Goal: Transaction & Acquisition: Book appointment/travel/reservation

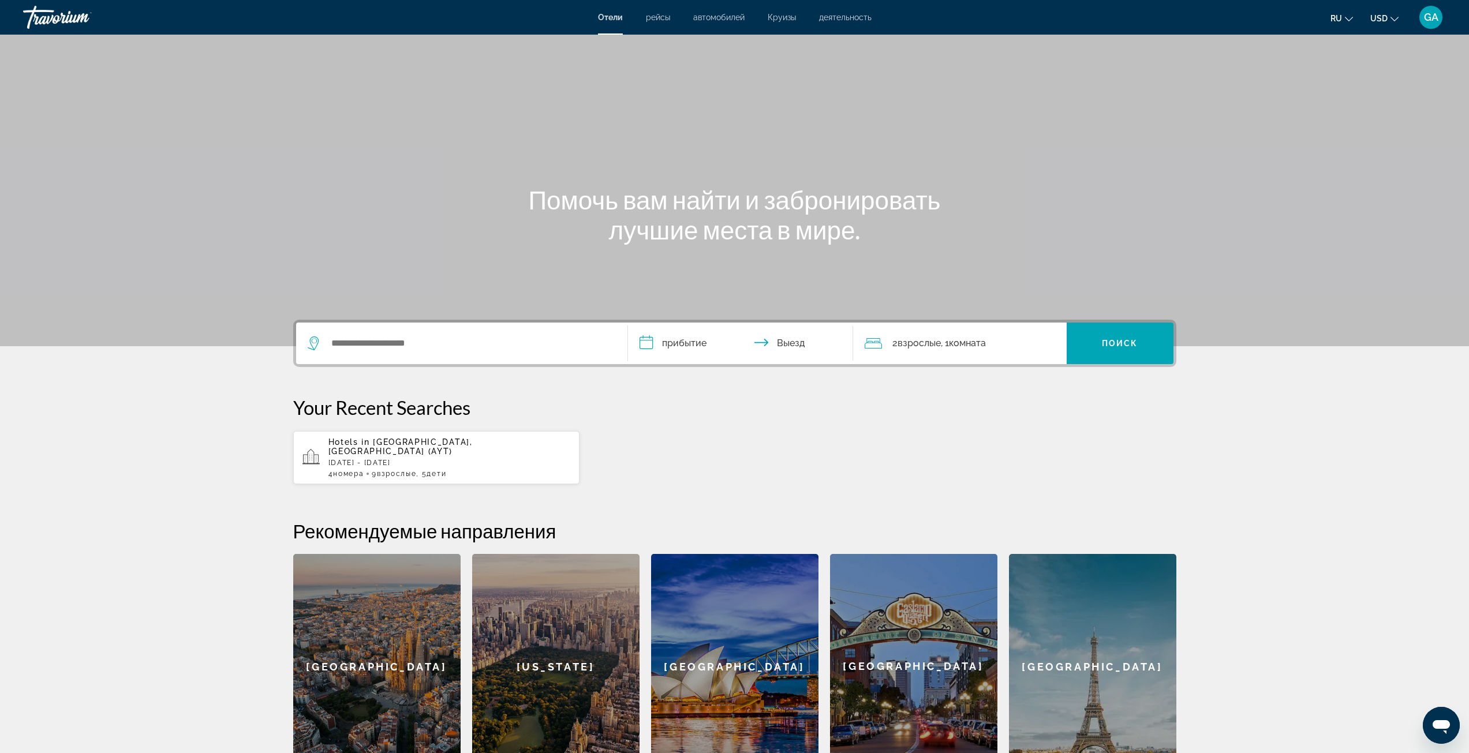
click at [420, 356] on div "Search widget" at bounding box center [462, 344] width 308 height 42
click at [409, 339] on input "Search widget" at bounding box center [470, 343] width 280 height 17
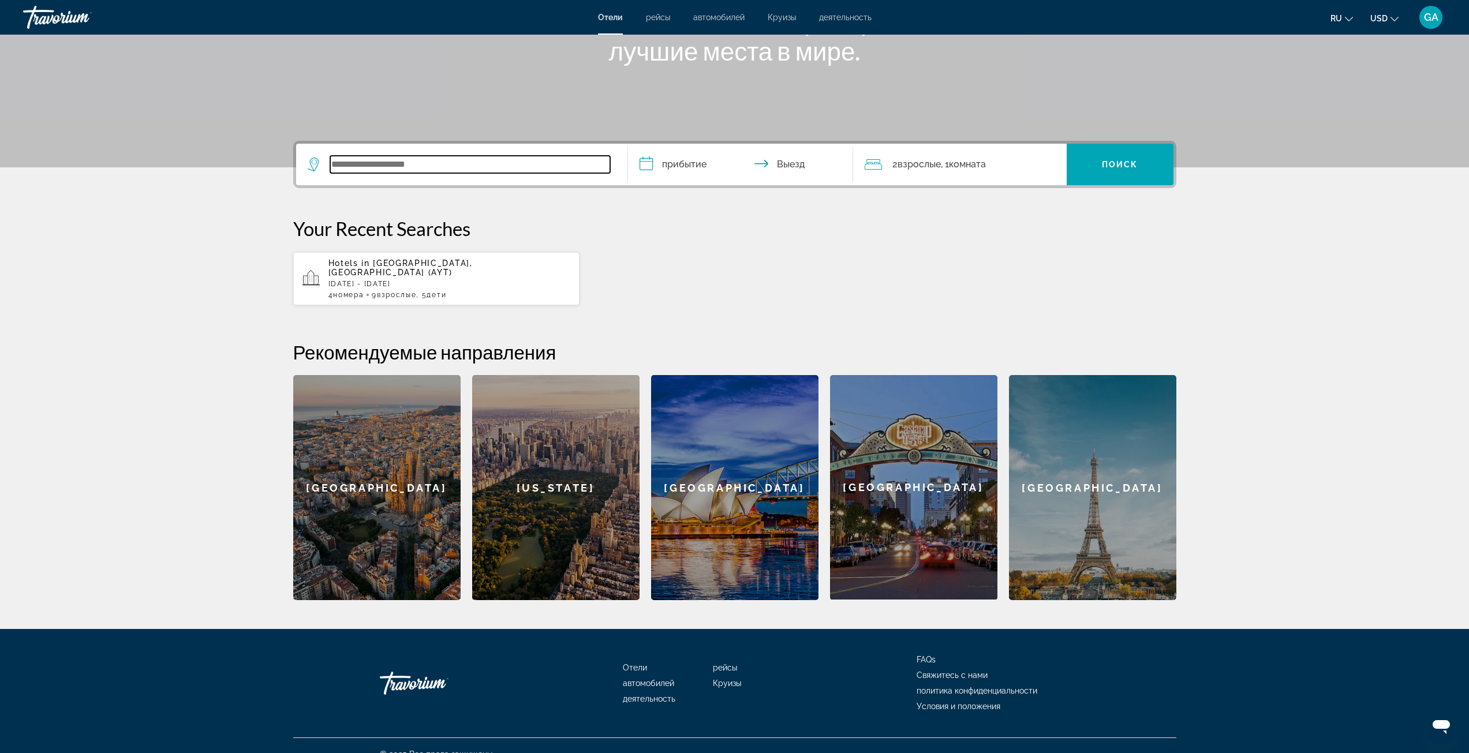
scroll to position [187, 0]
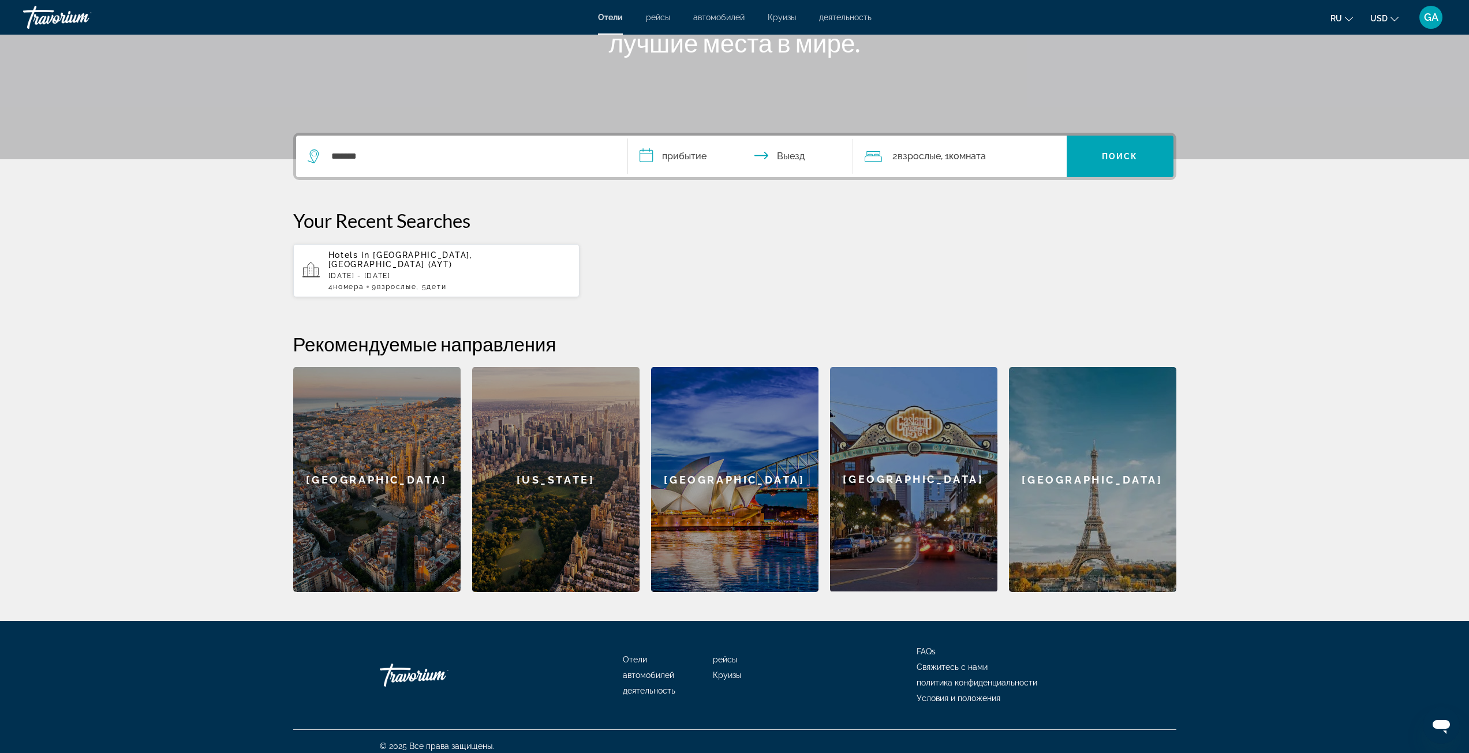
drag, startPoint x: 421, startPoint y: 176, endPoint x: 418, endPoint y: 169, distance: 7.2
click at [421, 176] on div "*******" at bounding box center [462, 157] width 308 height 42
click at [413, 160] on input "*******" at bounding box center [470, 156] width 280 height 17
drag, startPoint x: 415, startPoint y: 154, endPoint x: 277, endPoint y: 140, distance: 138.1
click at [277, 140] on div "**********" at bounding box center [735, 363] width 930 height 460
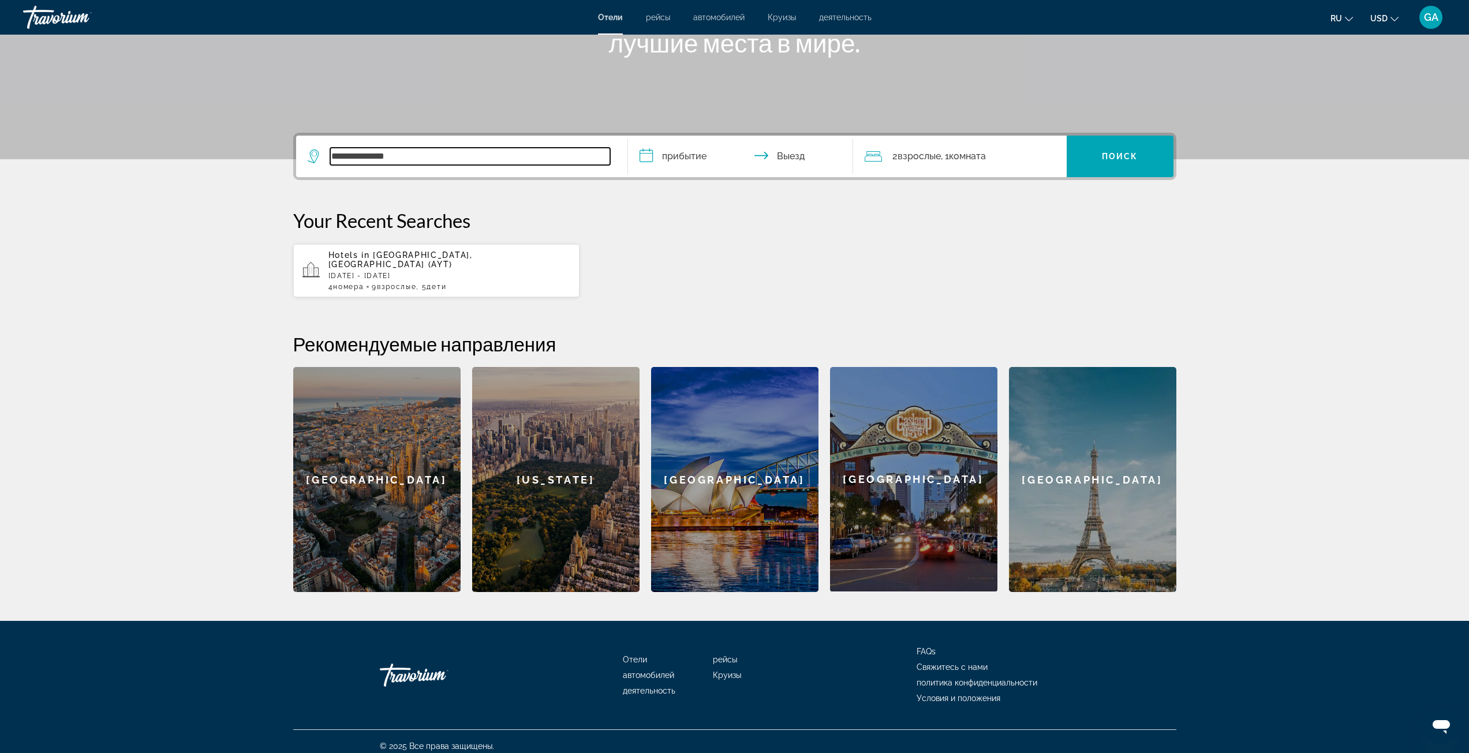
paste input "Search widget"
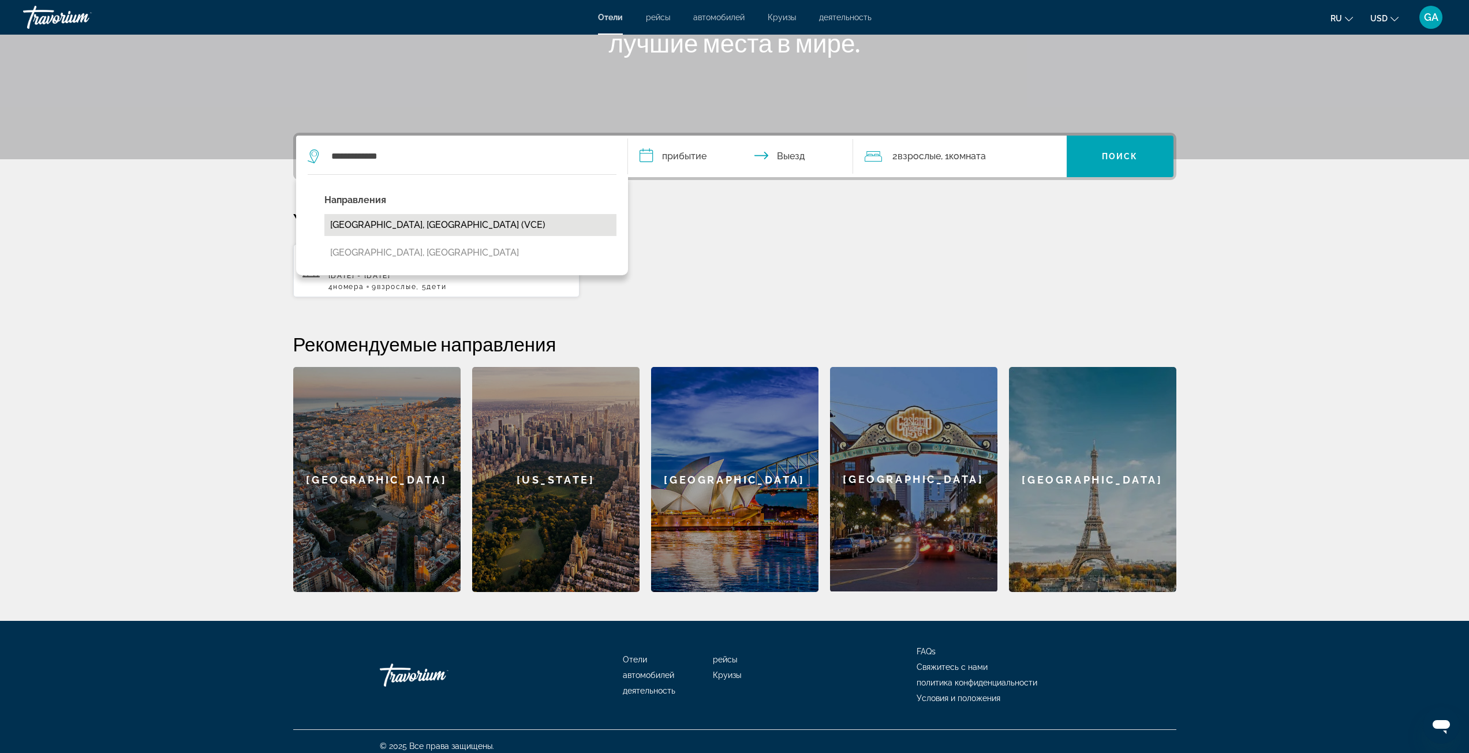
click at [369, 218] on button "[GEOGRAPHIC_DATA], [GEOGRAPHIC_DATA] (VCE)" at bounding box center [470, 225] width 292 height 22
type input "**********"
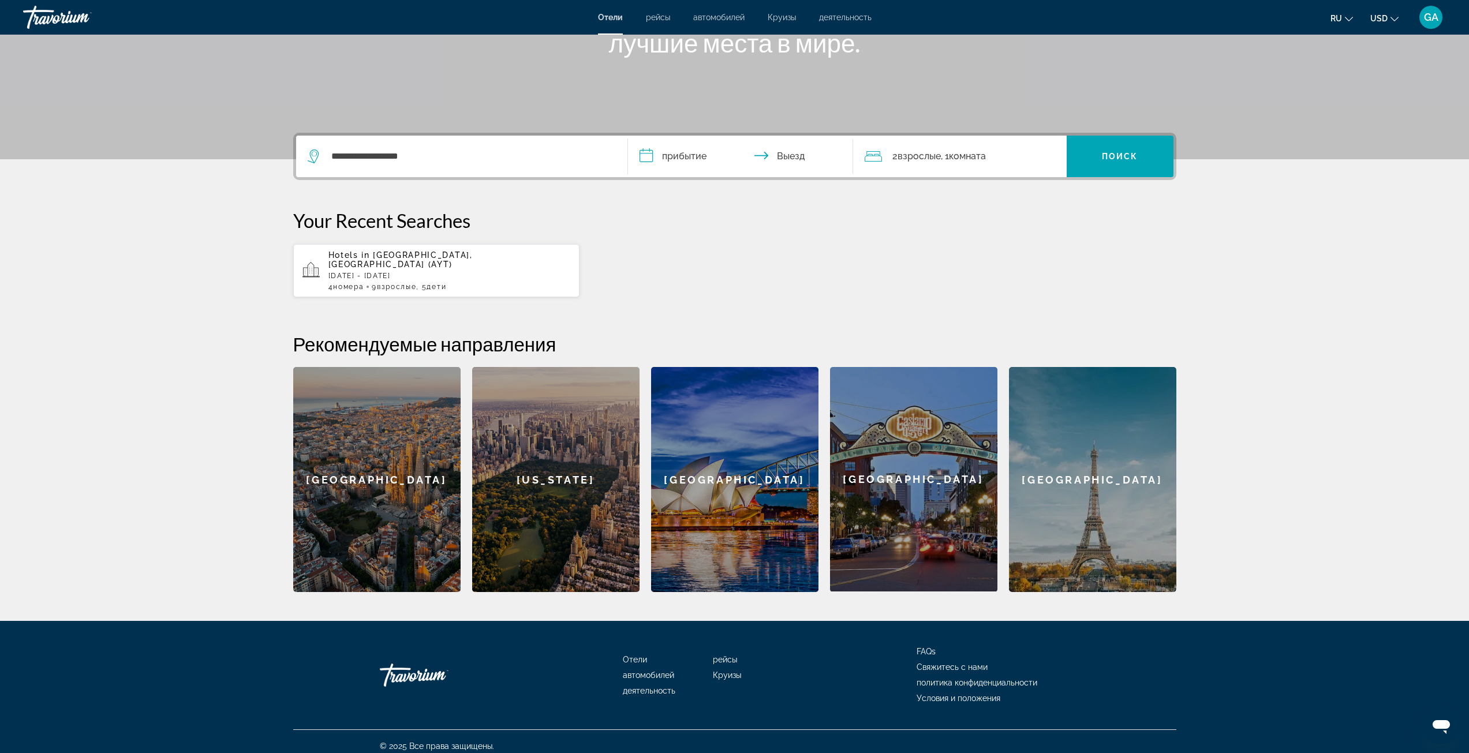
click at [664, 159] on input "**********" at bounding box center [743, 158] width 230 height 45
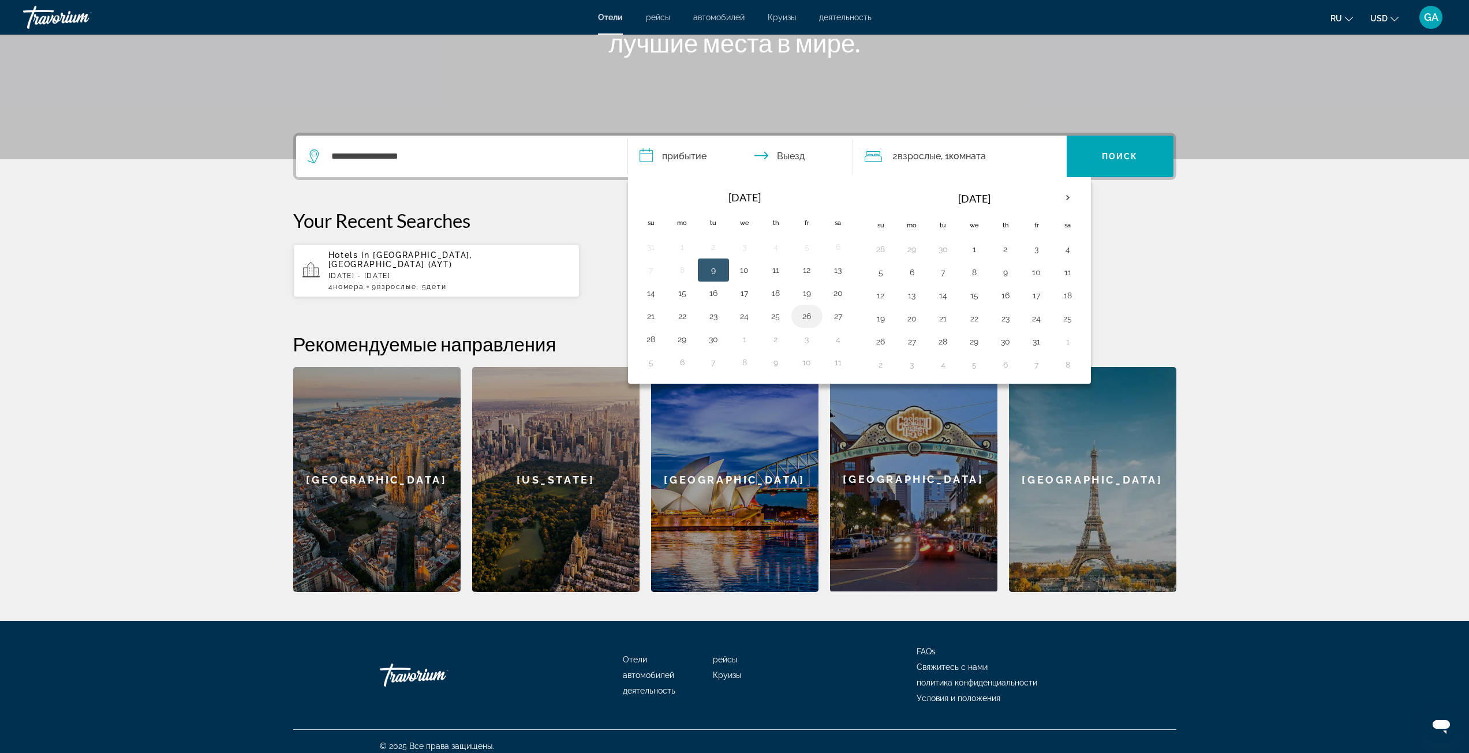
click at [800, 320] on button "26" at bounding box center [807, 316] width 18 height 16
click at [712, 342] on button "30" at bounding box center [713, 339] width 18 height 16
type input "**********"
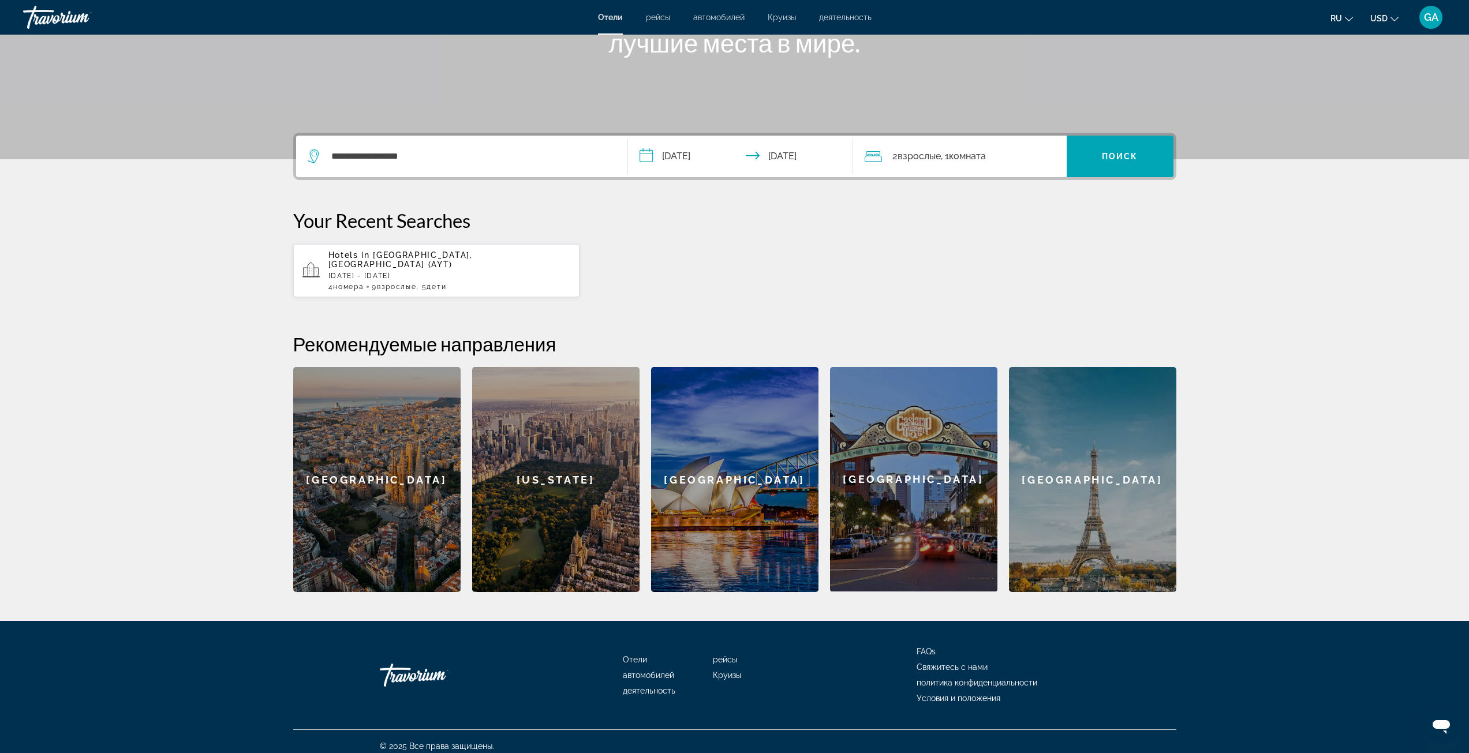
click at [1006, 162] on div "2 Взрослый Взрослые , 1 Комната номера" at bounding box center [966, 156] width 202 height 16
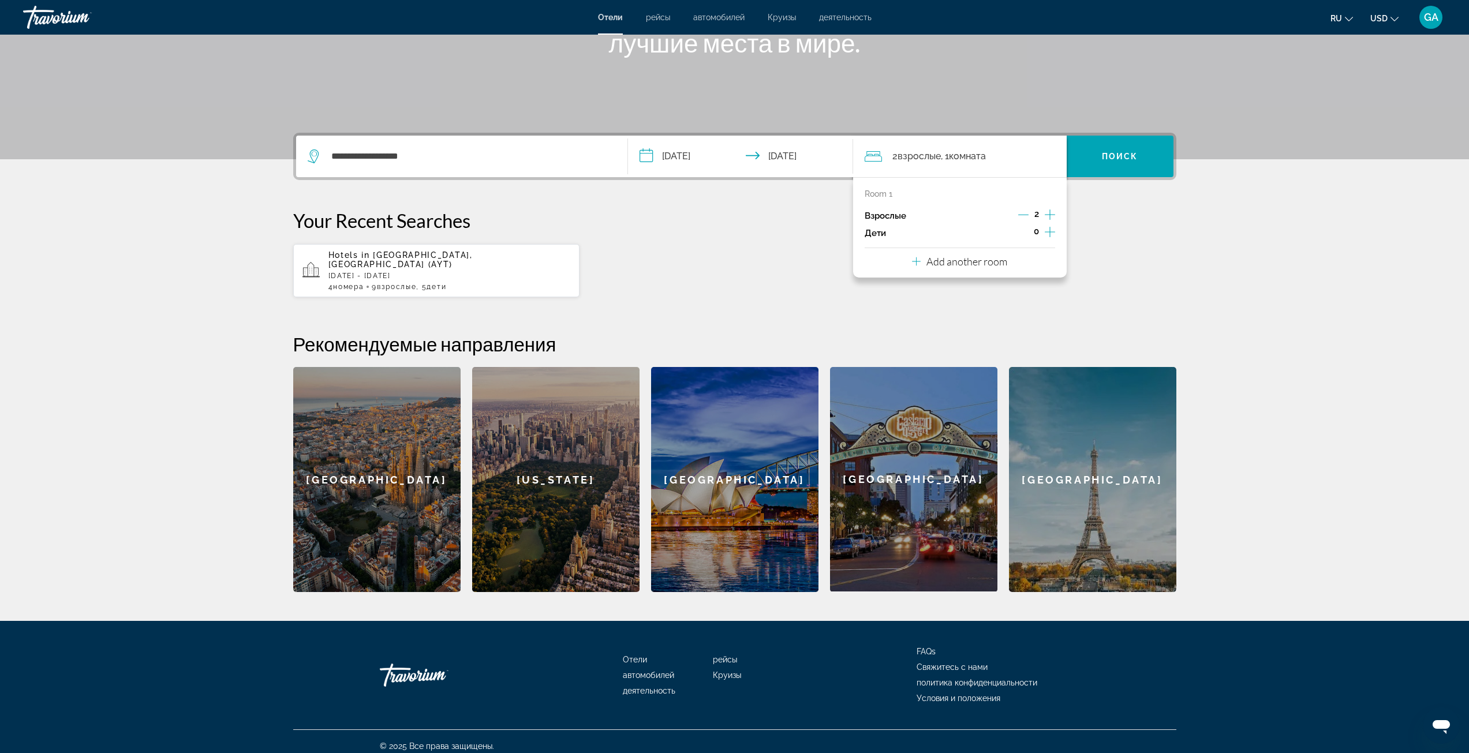
click at [1048, 214] on icon "Increment adults" at bounding box center [1050, 215] width 10 height 14
click at [1021, 217] on icon "Decrement adults" at bounding box center [1023, 215] width 10 height 10
click at [937, 260] on p "Add another room" at bounding box center [967, 261] width 81 height 13
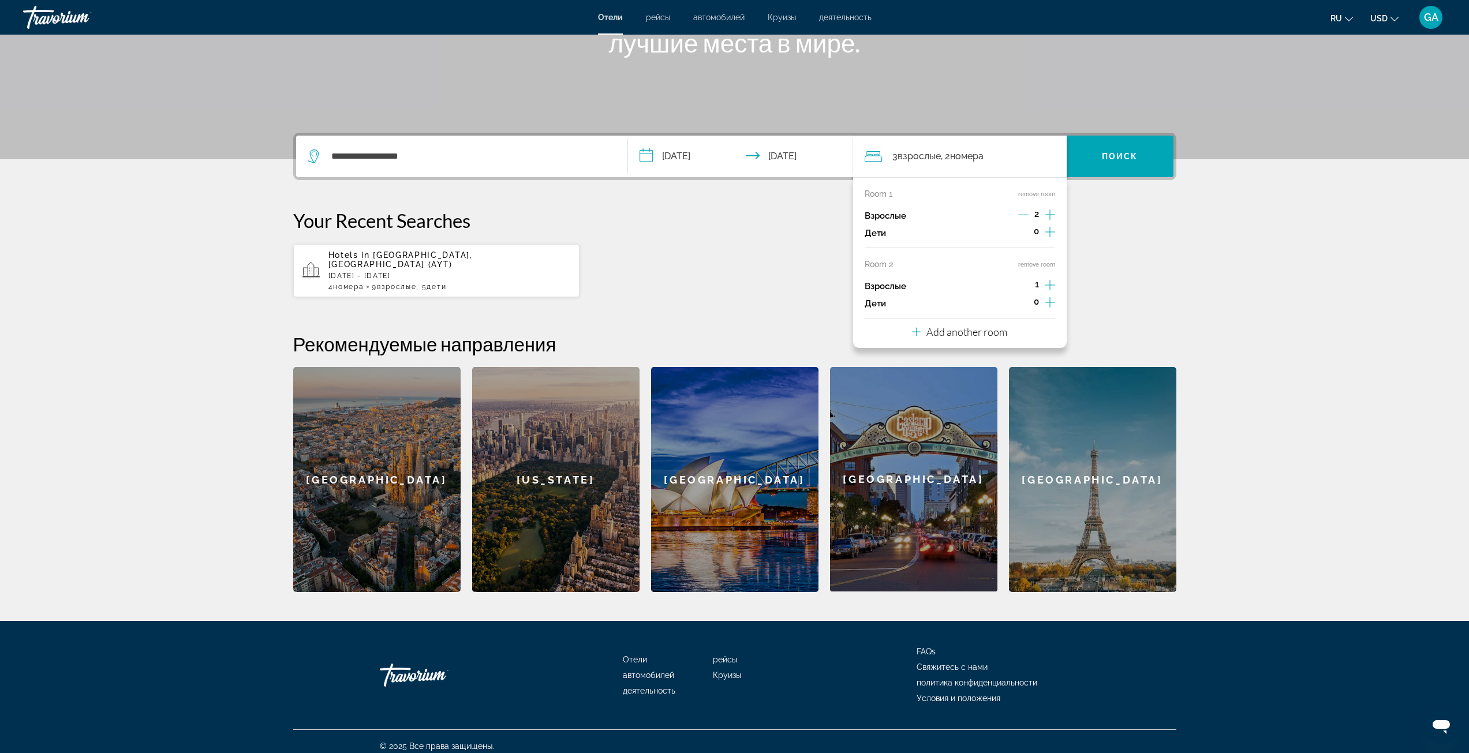
click at [1050, 287] on icon "Increment adults" at bounding box center [1050, 285] width 10 height 10
click at [1098, 167] on span "Search widget" at bounding box center [1120, 157] width 107 height 28
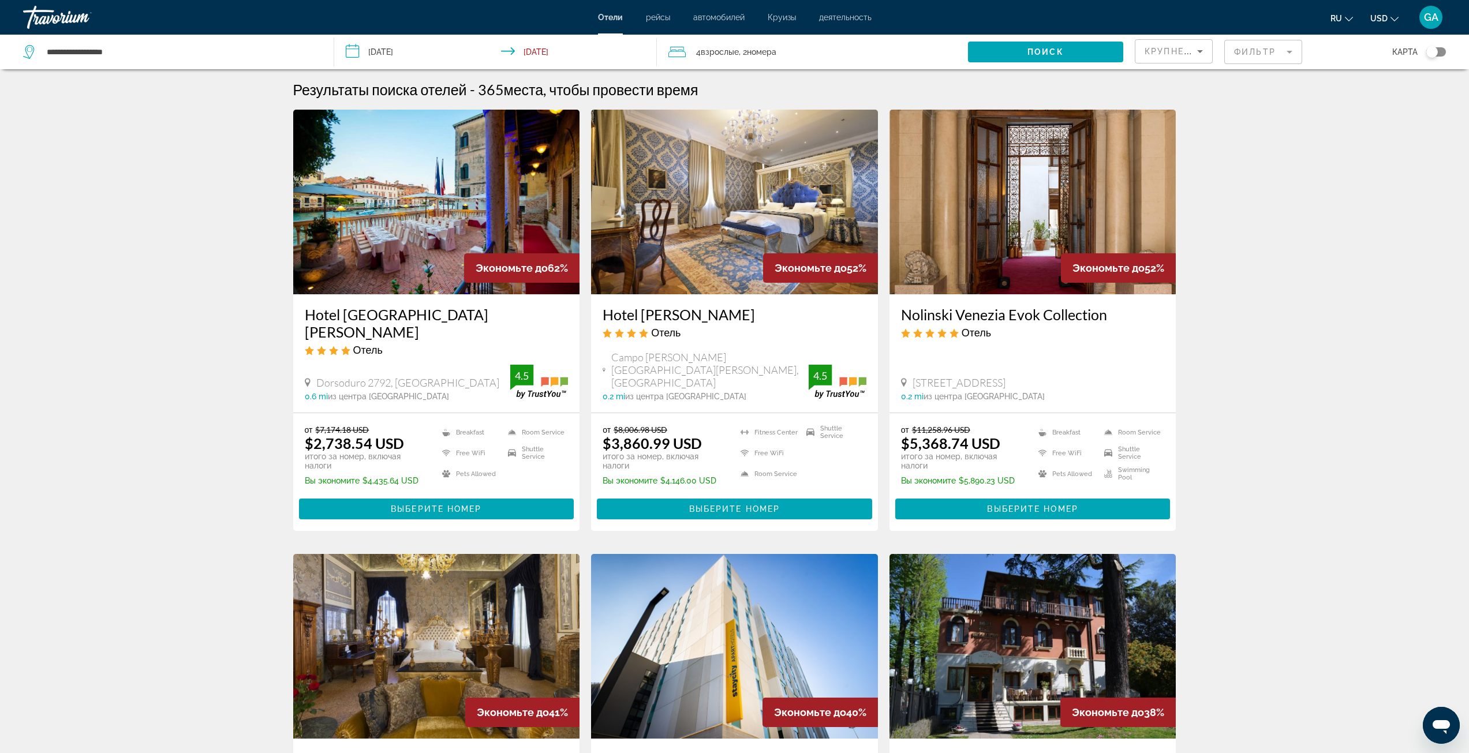
click at [1270, 47] on mat-form-field "Фильтр" at bounding box center [1264, 52] width 78 height 24
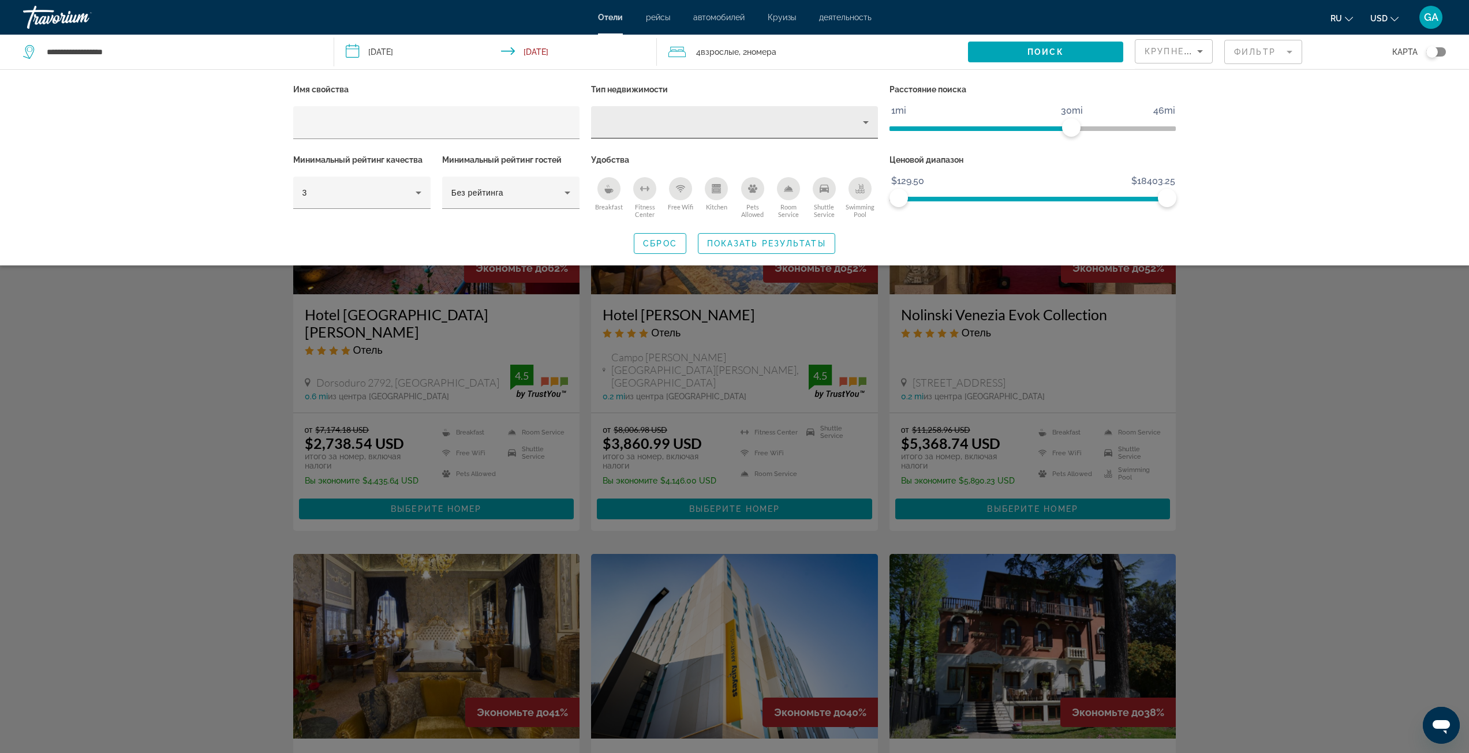
click at [656, 136] on div "Hotel Filters" at bounding box center [734, 122] width 268 height 32
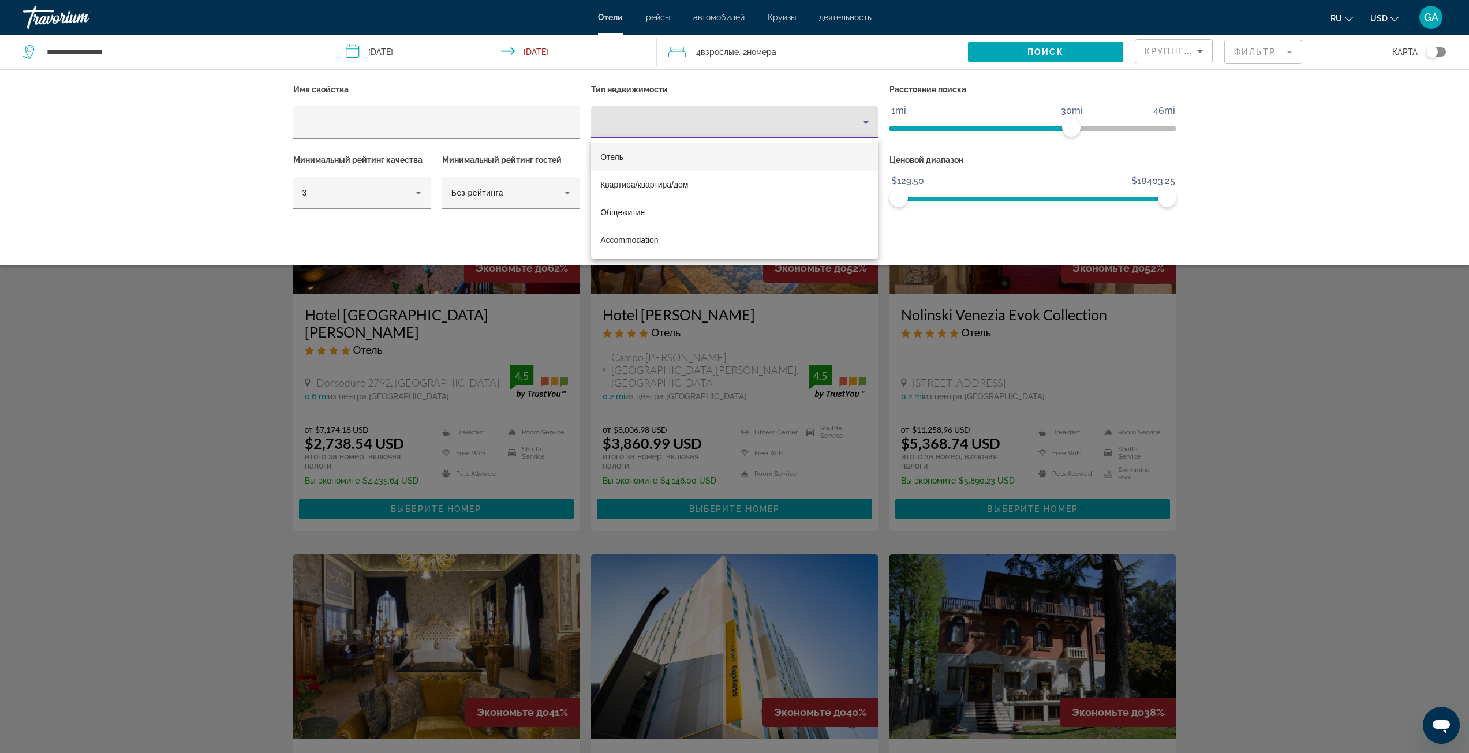
click at [637, 161] on mat-option "Отель" at bounding box center [734, 157] width 287 height 28
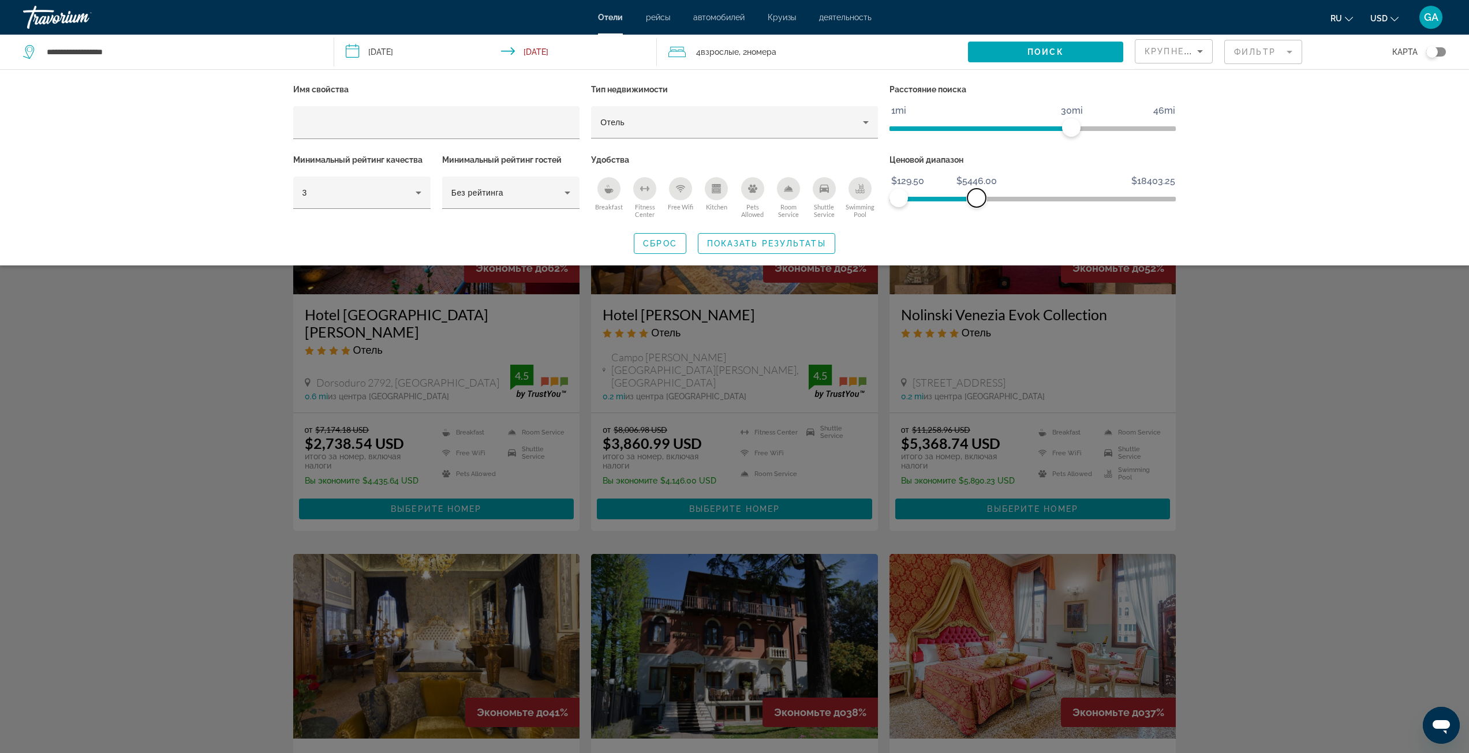
drag, startPoint x: 1167, startPoint y: 200, endPoint x: 977, endPoint y: 209, distance: 190.2
click at [977, 209] on div "Ценовой диапазон $129.50 $18403.25 $129.50 $5446.00 $129.50 - $3873.00" at bounding box center [1033, 187] width 298 height 70
click at [602, 186] on div "Breakfast" at bounding box center [609, 188] width 23 height 23
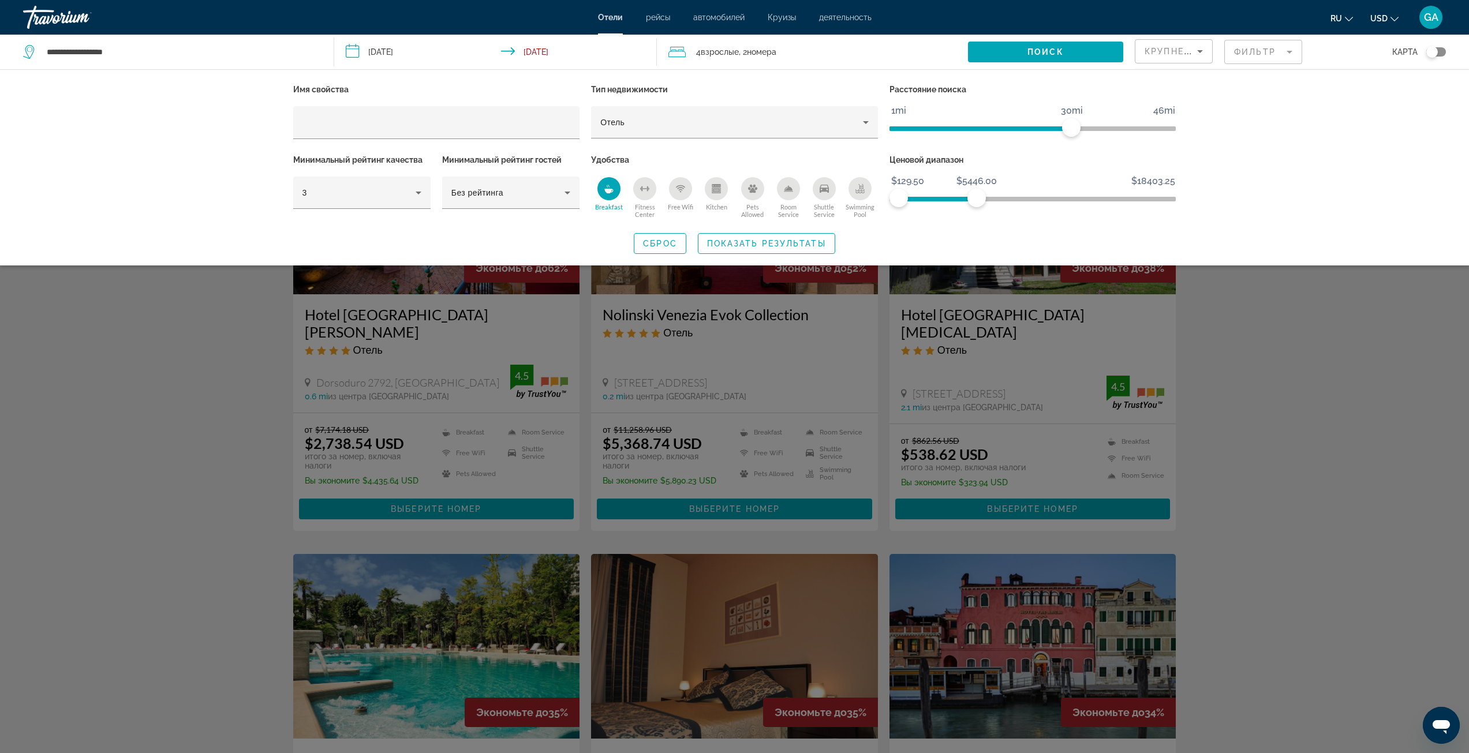
click at [677, 193] on div "Free Wifi" at bounding box center [680, 188] width 23 height 23
click at [1262, 58] on mat-form-field "Фильтр" at bounding box center [1264, 52] width 78 height 24
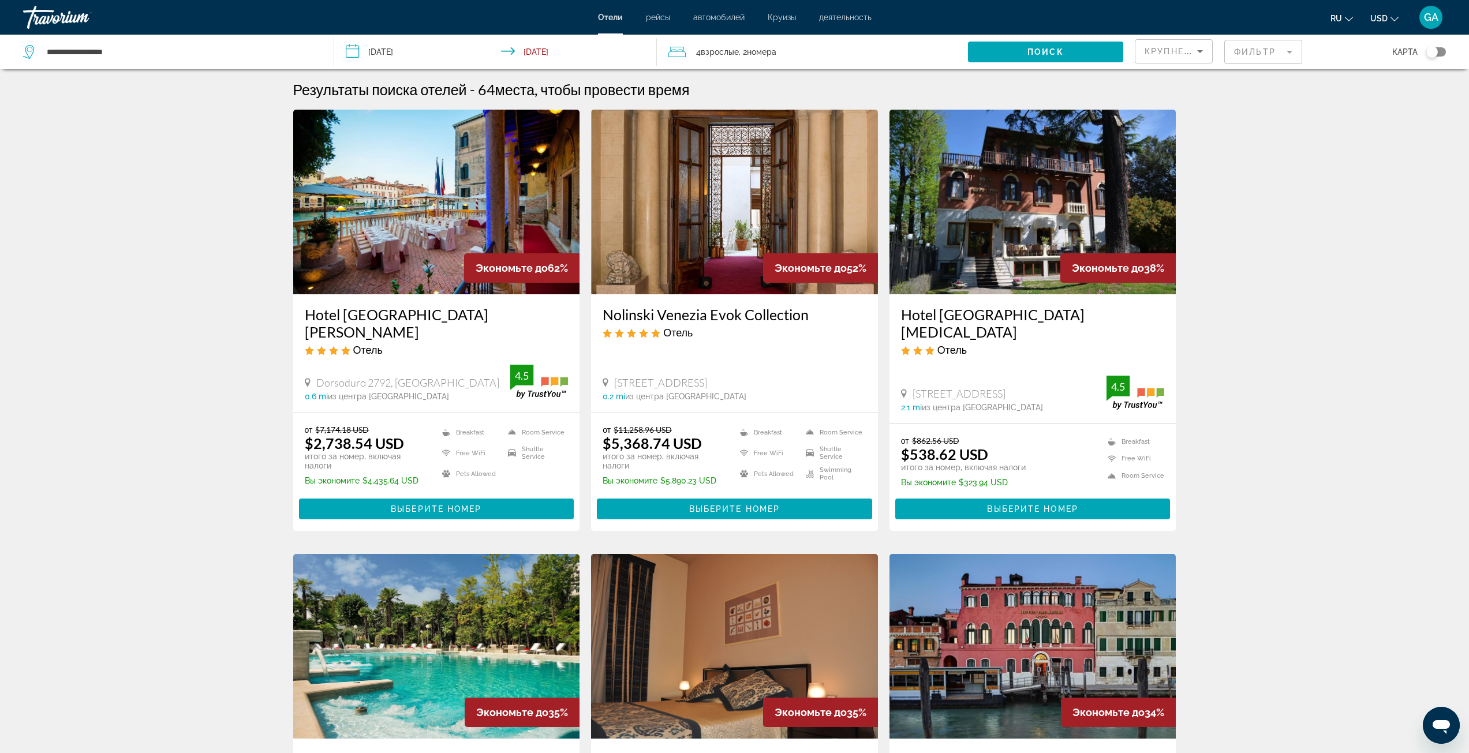
click at [1186, 56] on div "Крупнейшие сбережения" at bounding box center [1171, 51] width 53 height 14
click at [1170, 134] on span "Самая низкая цена" at bounding box center [1171, 136] width 53 height 23
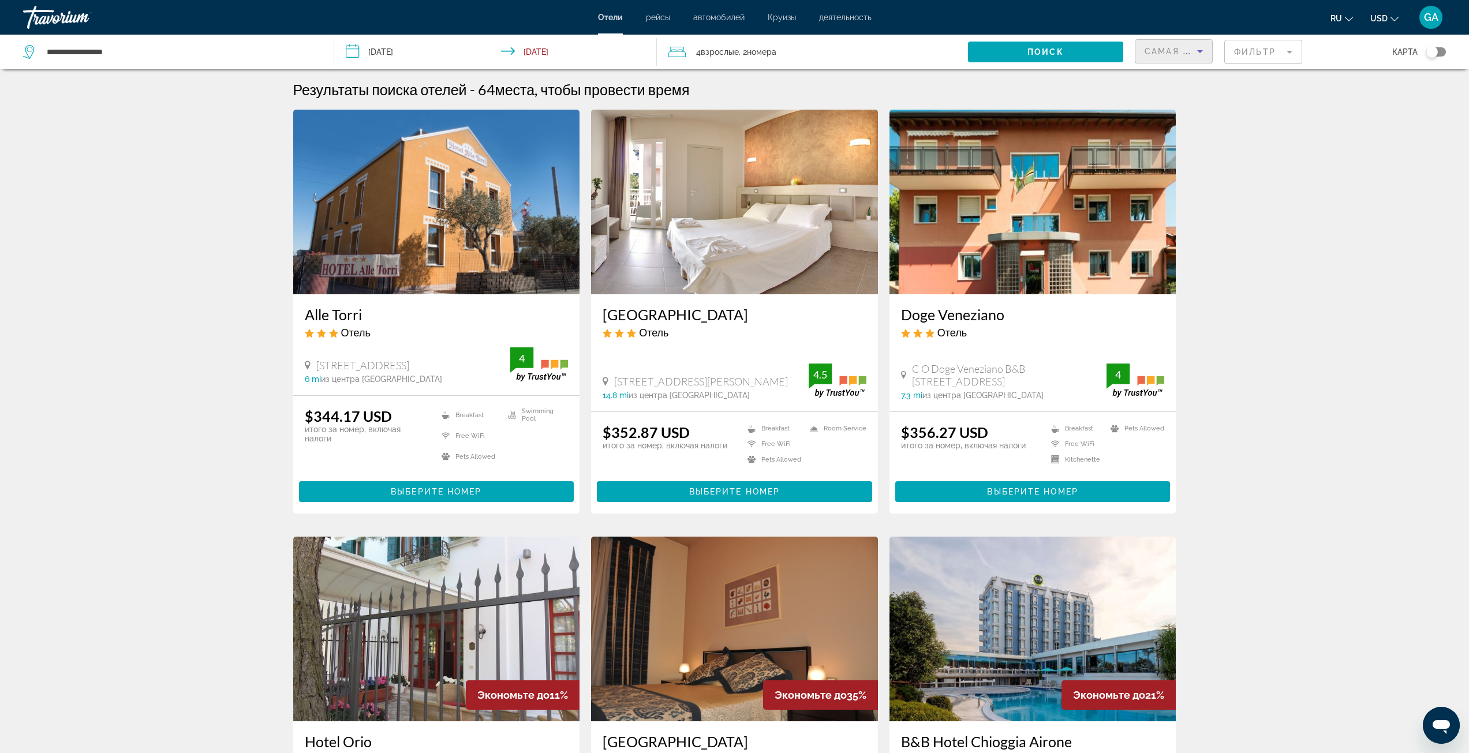
click at [1234, 52] on mat-form-field "Фильтр" at bounding box center [1264, 52] width 78 height 24
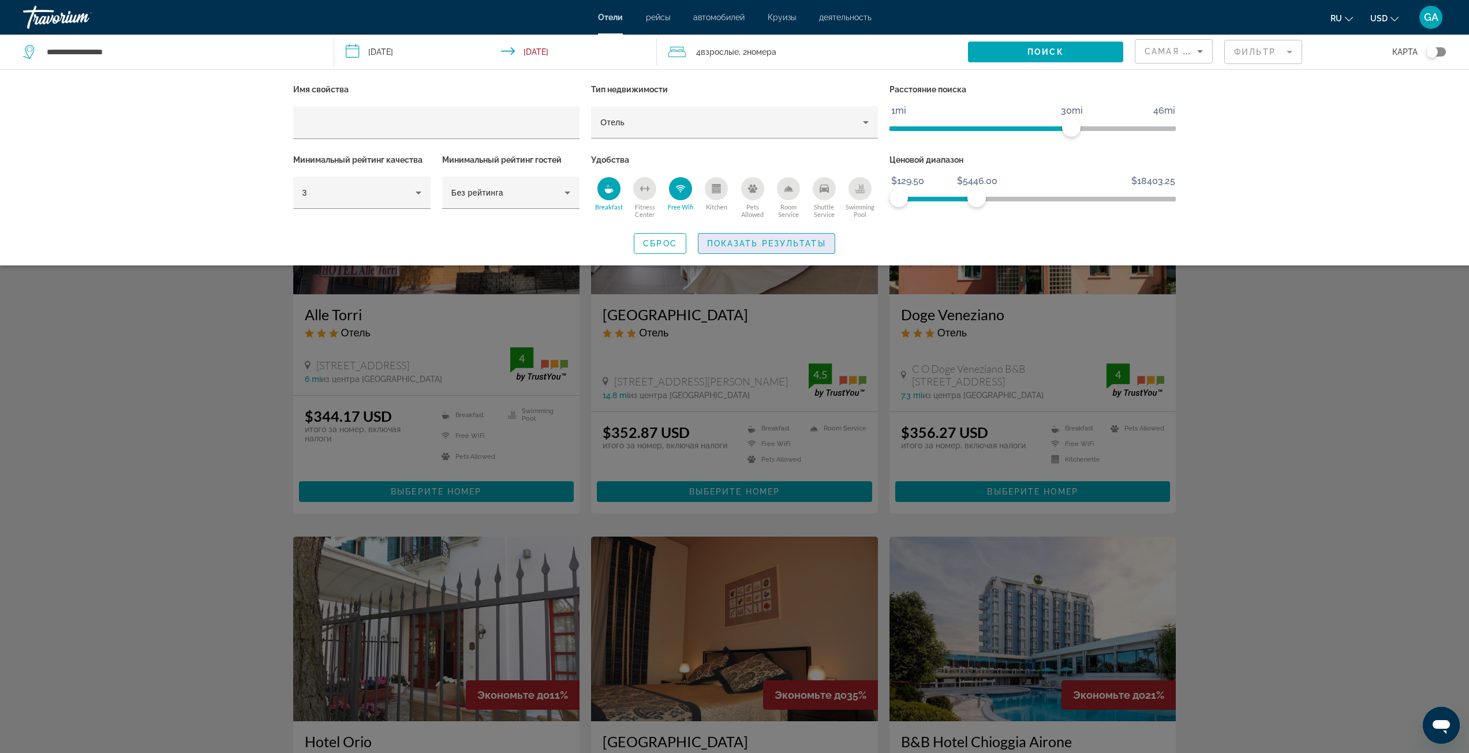
click at [748, 244] on span "Показать результаты" at bounding box center [766, 243] width 119 height 9
